Goal: Information Seeking & Learning: Learn about a topic

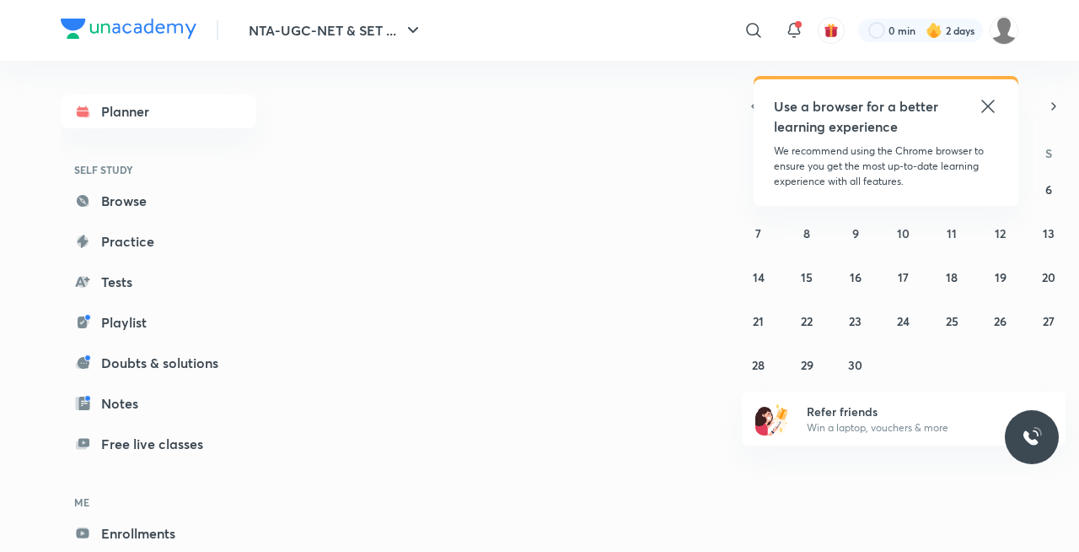
click at [763, 28] on div at bounding box center [754, 30] width 34 height 34
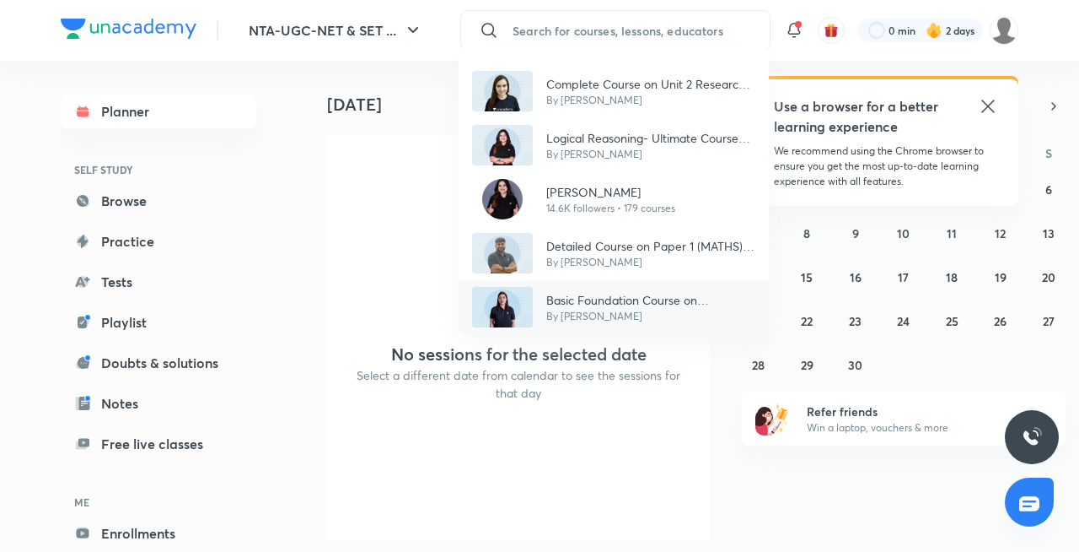
click at [576, 330] on div "Basic Foundation Course on Psychology - UGC NET Jun 2025 By Hafsa Malik" at bounding box center [614, 307] width 310 height 54
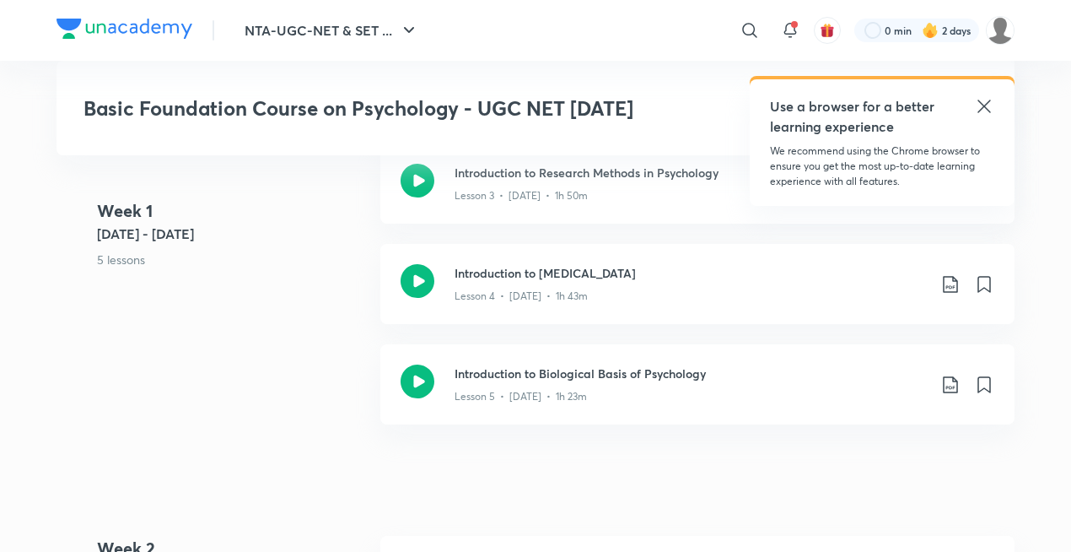
scroll to position [674, 0]
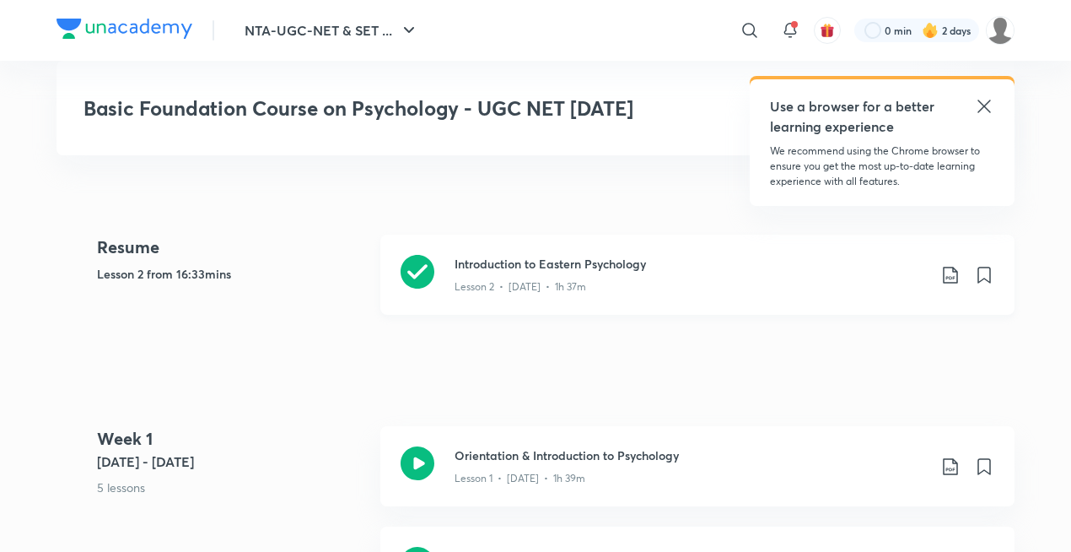
click at [550, 269] on h3 "Introduction to Eastern Psychology" at bounding box center [691, 264] width 472 height 18
